Goal: Task Accomplishment & Management: Manage account settings

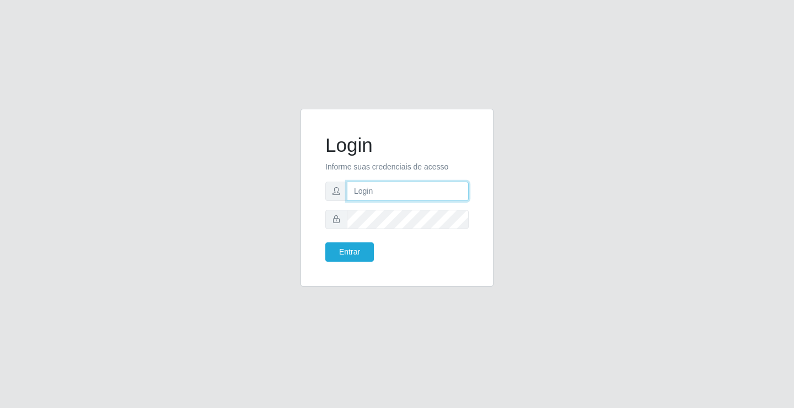
click at [362, 186] on input "text" at bounding box center [408, 190] width 122 height 19
type input "paulo@ideal"
click at [361, 253] on button "Entrar" at bounding box center [349, 251] width 49 height 19
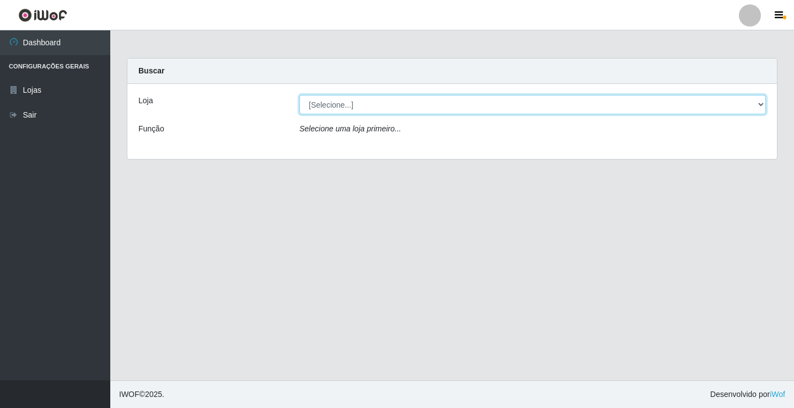
click at [334, 103] on select "[Selecione...] Ideal - Conceição" at bounding box center [532, 104] width 467 height 19
select select "231"
click at [299, 95] on select "[Selecione...] Ideal - Conceição" at bounding box center [532, 104] width 467 height 19
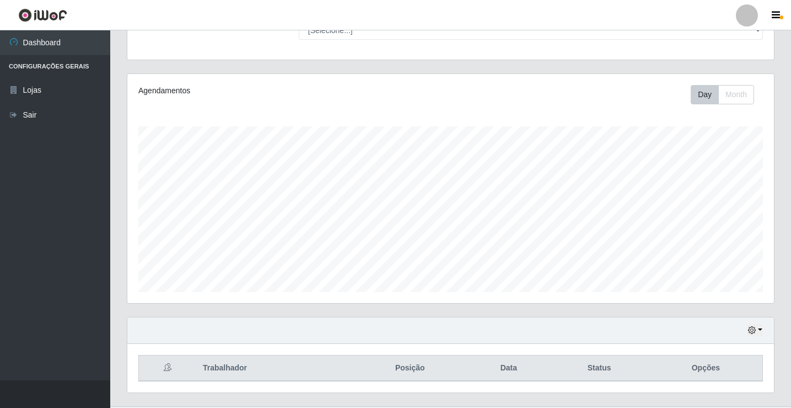
scroll to position [128, 0]
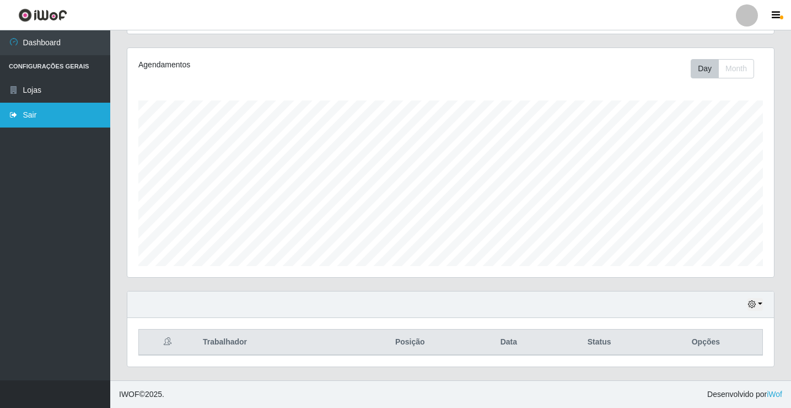
click at [17, 111] on icon at bounding box center [14, 115] width 10 height 8
